Goal: Navigation & Orientation: Find specific page/section

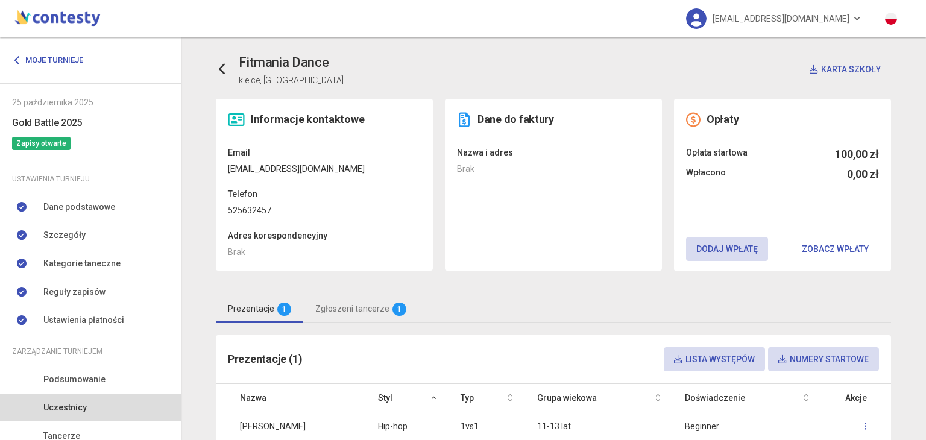
scroll to position [103, 0]
click at [65, 376] on span "Podsumowanie" at bounding box center [74, 379] width 62 height 13
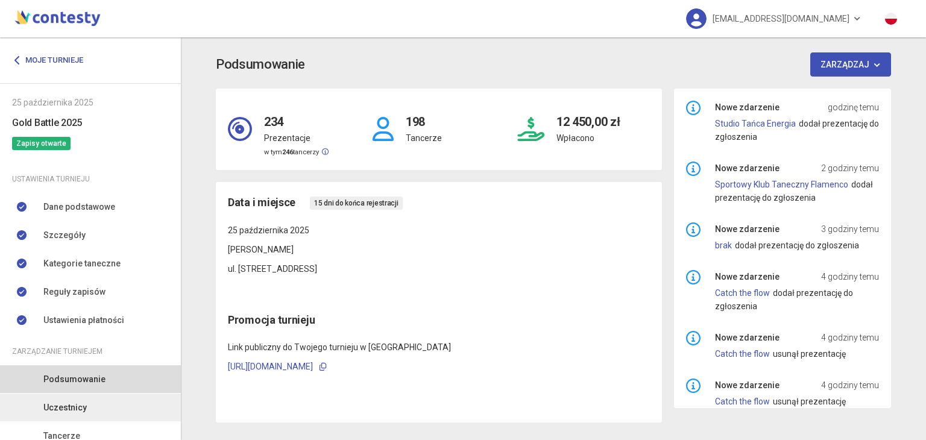
click at [99, 406] on link "Uczestnicy" at bounding box center [90, 408] width 181 height 28
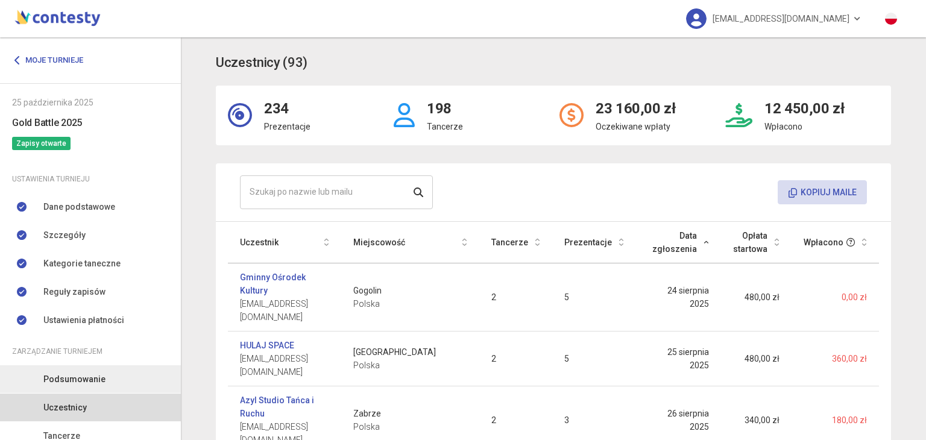
click at [84, 373] on span "Podsumowanie" at bounding box center [74, 379] width 62 height 13
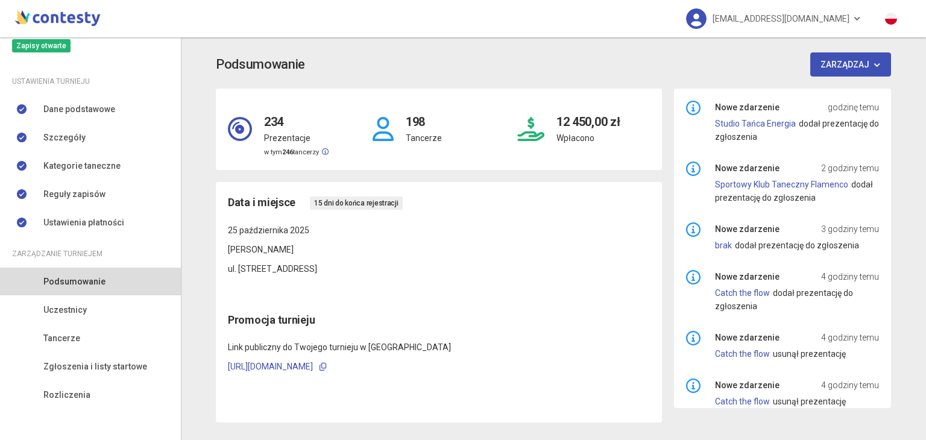
scroll to position [103, 0]
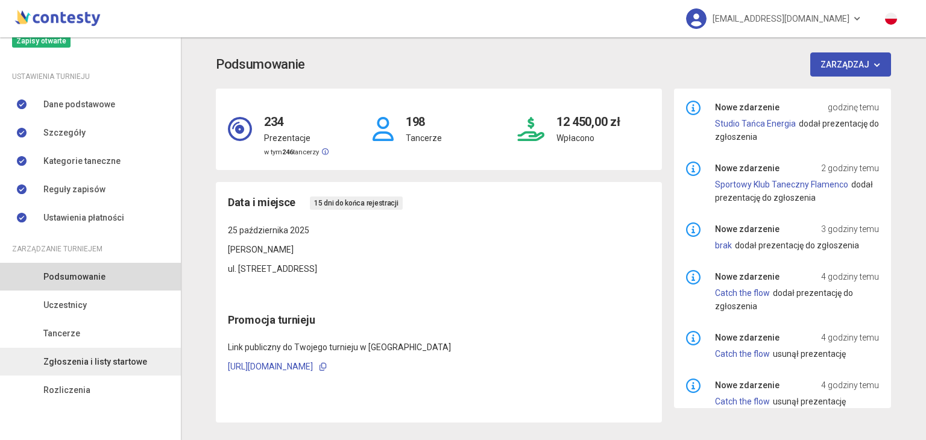
click at [109, 362] on span "Zgłoszenia i listy startowe" at bounding box center [95, 361] width 104 height 13
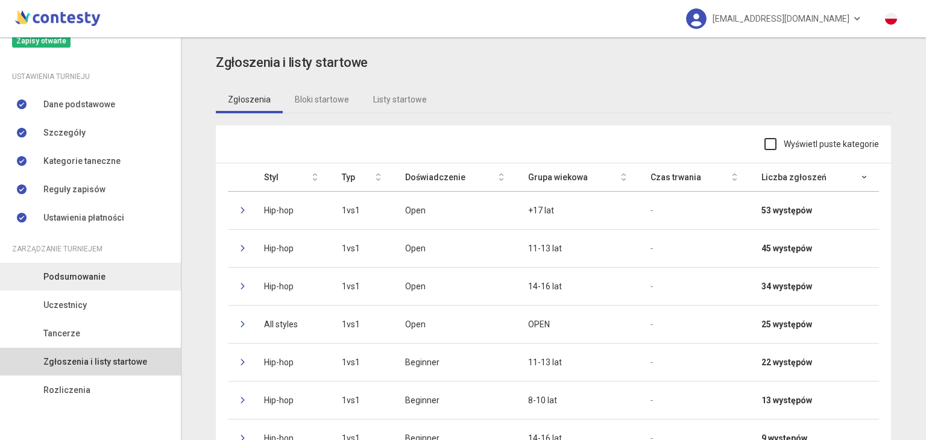
click at [94, 270] on span "Podsumowanie" at bounding box center [74, 276] width 62 height 13
